Goal: Task Accomplishment & Management: Manage account settings

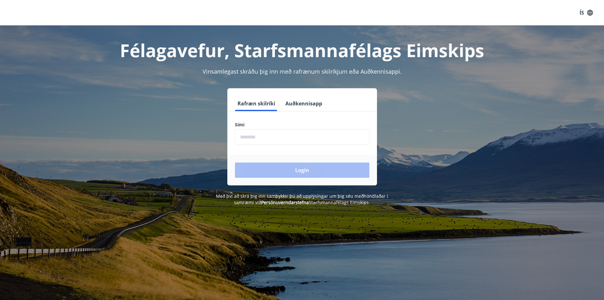
click at [305, 140] on input "phone" at bounding box center [302, 137] width 134 height 16
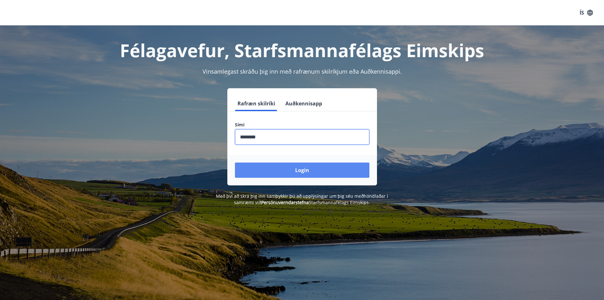
type input "********"
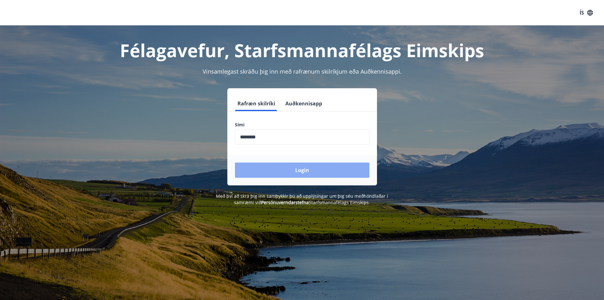
click at [306, 167] on button "Login" at bounding box center [302, 169] width 134 height 15
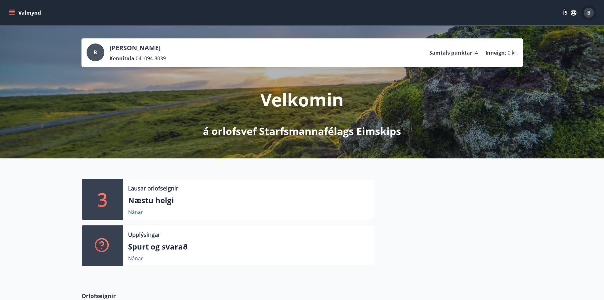
click at [592, 12] on div "B" at bounding box center [589, 13] width 10 height 10
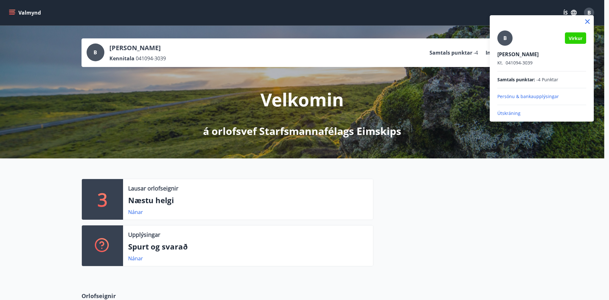
click at [506, 33] on div "B" at bounding box center [504, 37] width 15 height 15
click at [506, 47] on input "B" at bounding box center [540, 50] width 86 height 7
click at [588, 24] on icon at bounding box center [587, 22] width 8 height 8
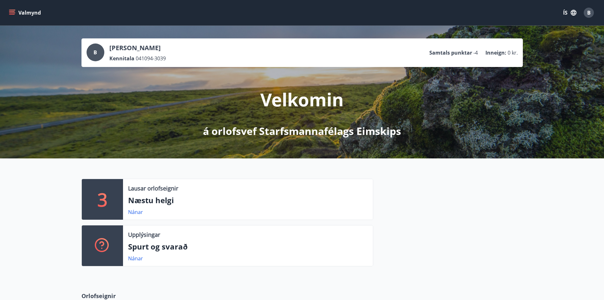
click at [15, 13] on icon "menu" at bounding box center [12, 12] width 7 height 1
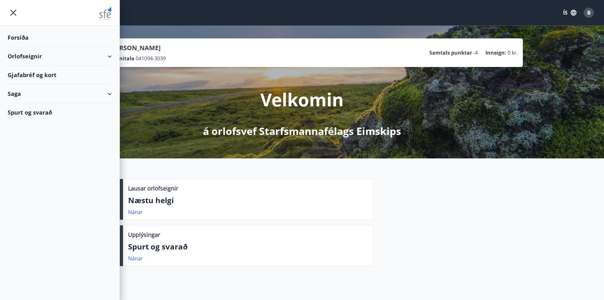
click at [23, 38] on div "Forsíða" at bounding box center [60, 37] width 104 height 19
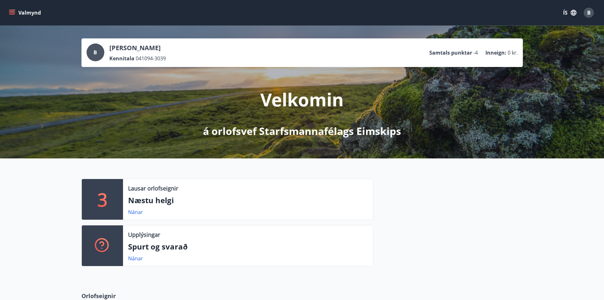
click at [12, 15] on icon "menu" at bounding box center [12, 13] width 6 height 6
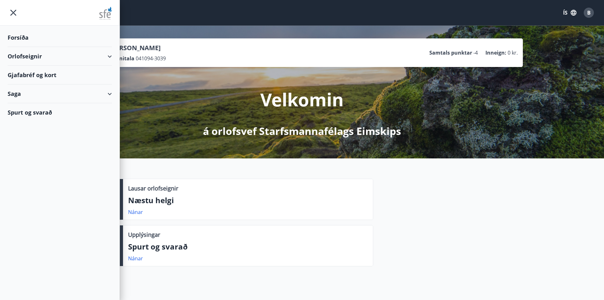
click at [113, 92] on icon at bounding box center [110, 94] width 8 height 8
click at [25, 111] on div "Bókanir" at bounding box center [60, 109] width 94 height 13
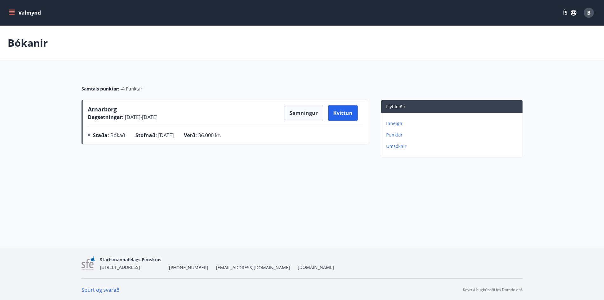
click at [15, 14] on button "Valmynd" at bounding box center [26, 12] width 36 height 11
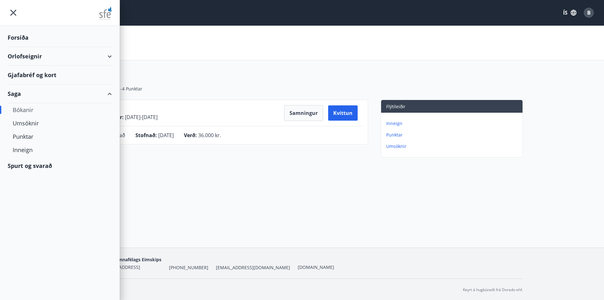
click at [42, 73] on div "Gjafabréf og kort" at bounding box center [60, 75] width 104 height 19
